Goal: Navigation & Orientation: Find specific page/section

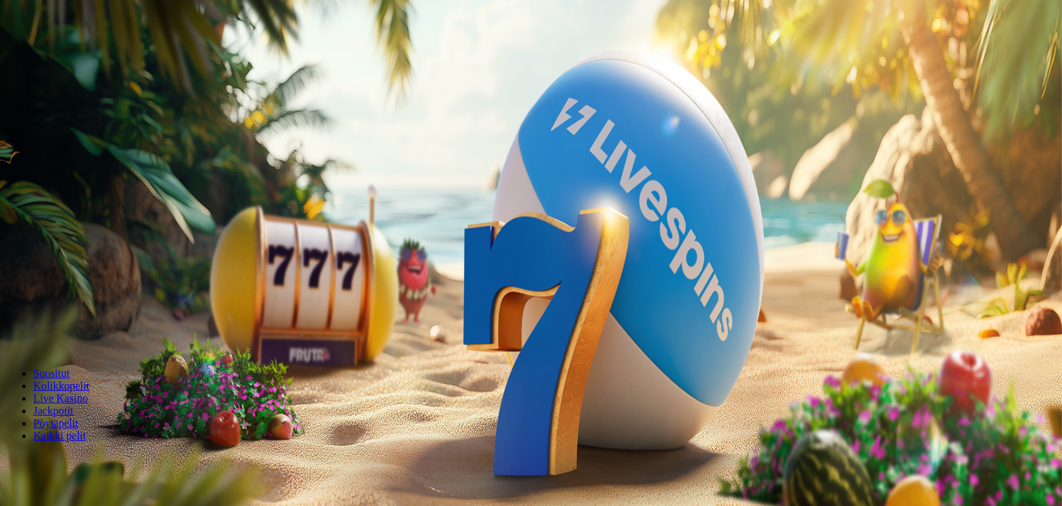
click at [83, 58] on button "Kirjaudu" at bounding box center [96, 50] width 45 height 15
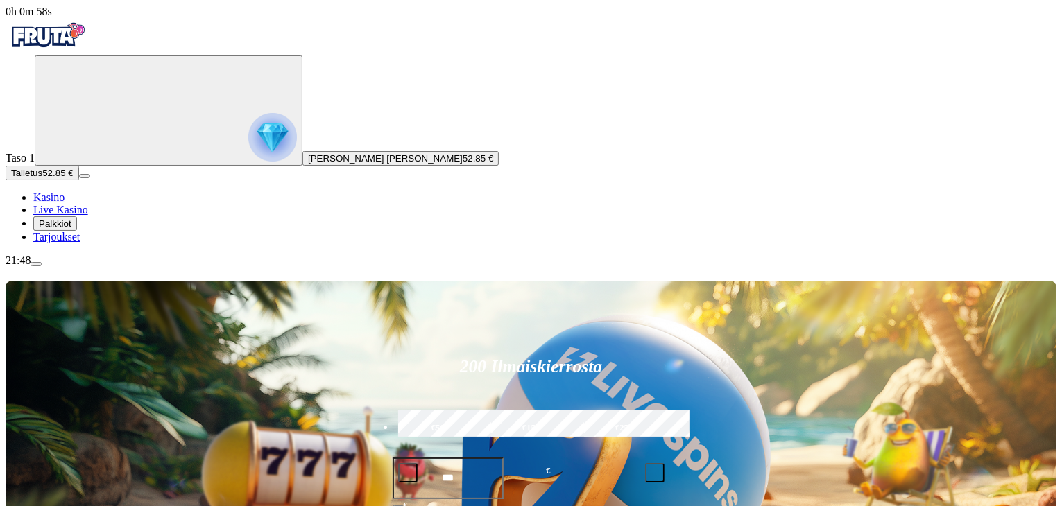
click at [71, 229] on span "Palkkiot" at bounding box center [55, 223] width 33 height 10
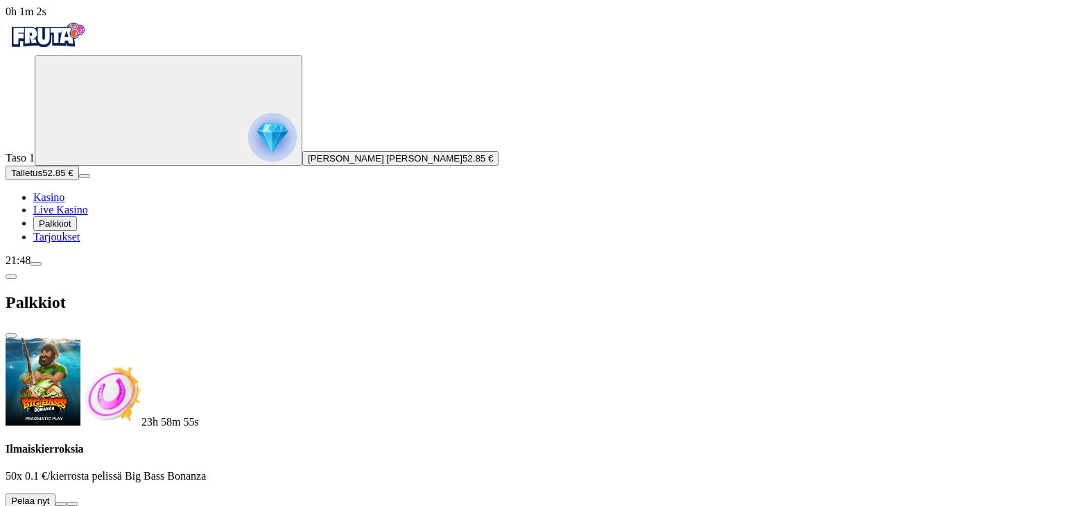
click at [67, 481] on button at bounding box center [60, 504] width 11 height 4
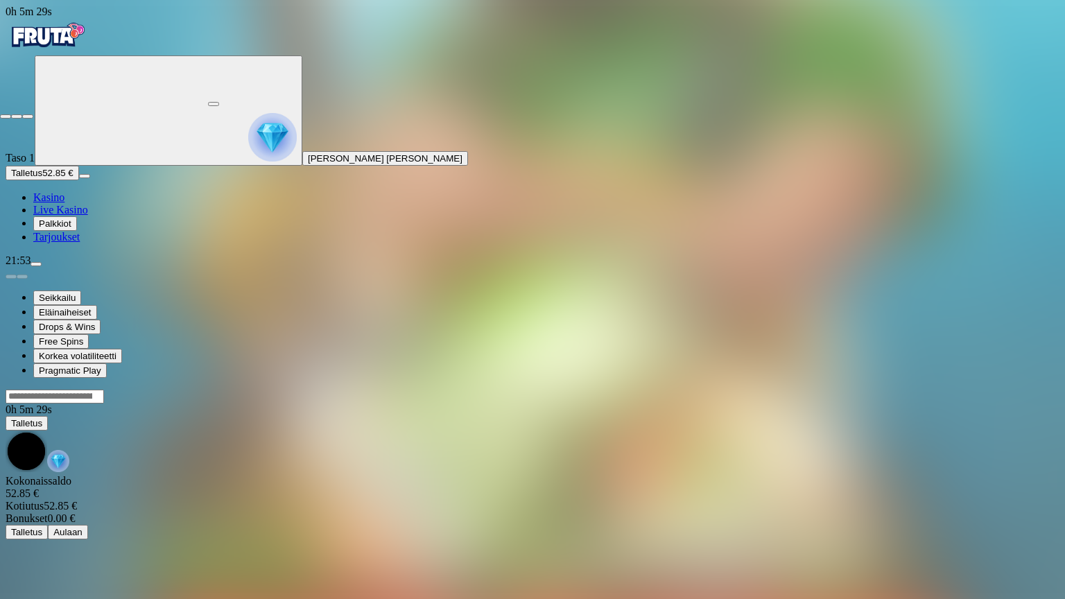
click at [6, 117] on span "close icon" at bounding box center [6, 117] width 0 height 0
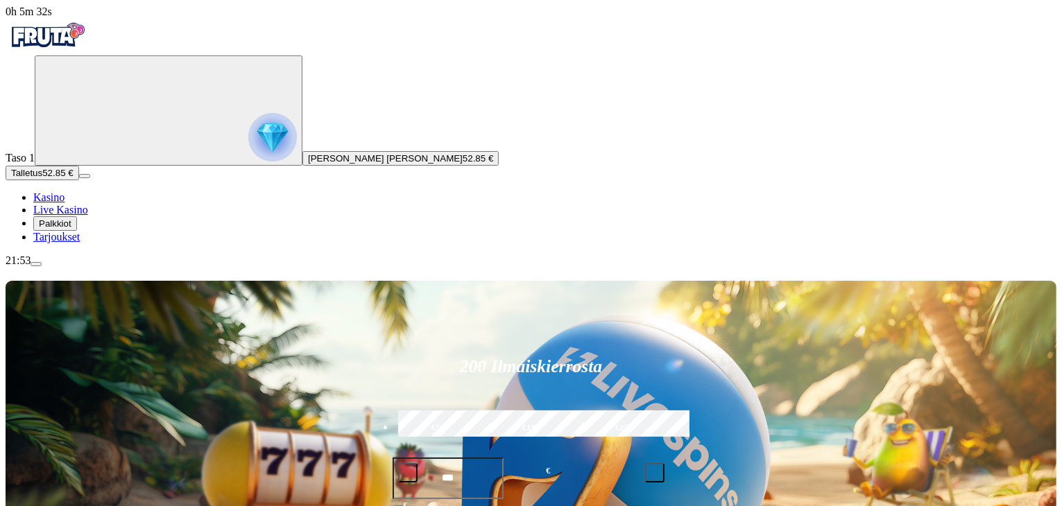
click at [36, 264] on span "menu icon" at bounding box center [36, 264] width 0 height 0
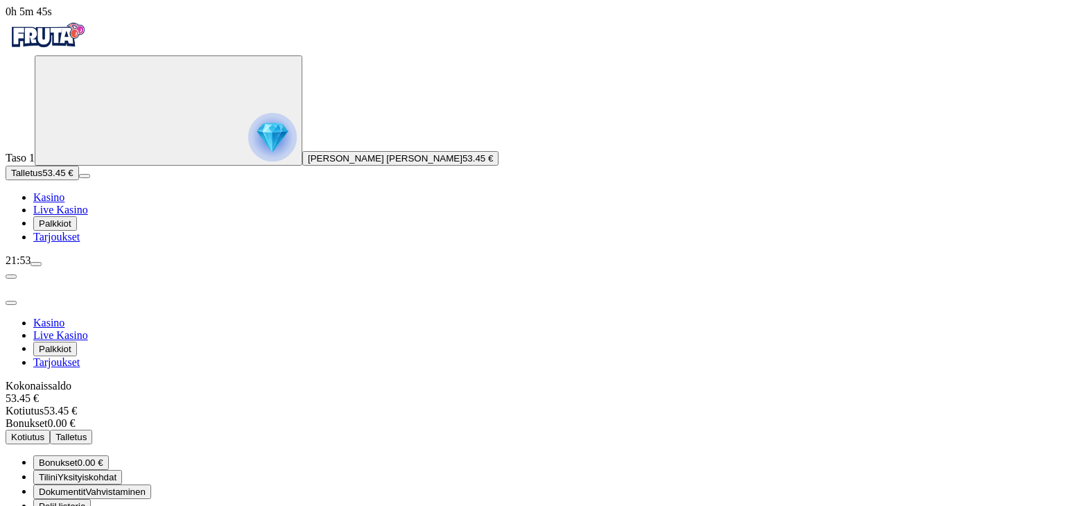
click at [71, 229] on span "Palkkiot" at bounding box center [55, 223] width 33 height 10
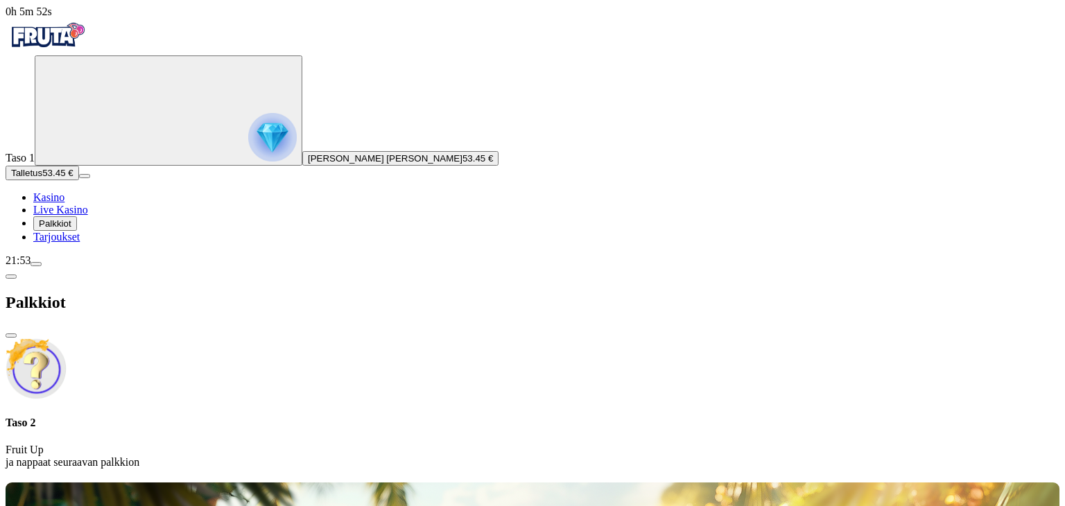
click at [11, 336] on span "close icon" at bounding box center [11, 336] width 0 height 0
